Goal: Transaction & Acquisition: Subscribe to service/newsletter

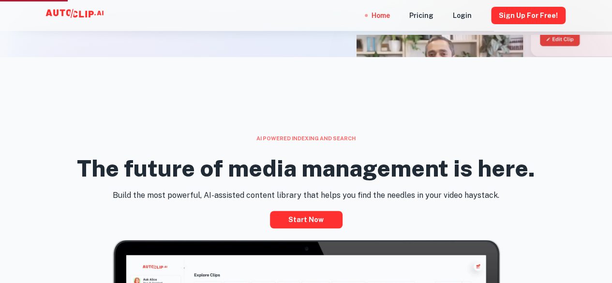
scroll to position [290, 0]
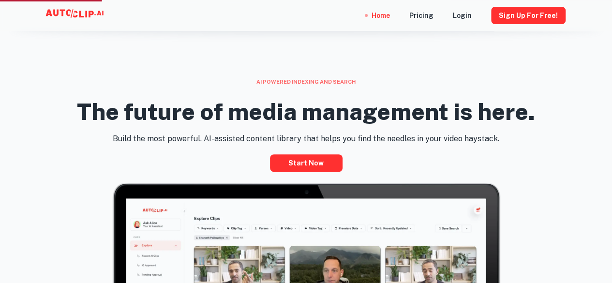
click at [294, 6] on div "Home Pricing Login Sign Up for free!" at bounding box center [306, 15] width 581 height 31
click at [229, 20] on div "Home Pricing Login Sign Up for free!" at bounding box center [306, 15] width 581 height 31
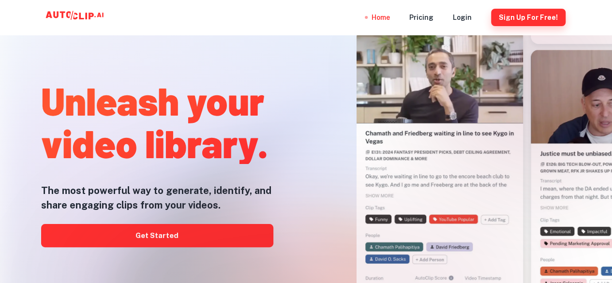
click at [507, 17] on button "Sign Up for free!" at bounding box center [528, 17] width 75 height 17
